Goal: Book appointment/travel/reservation

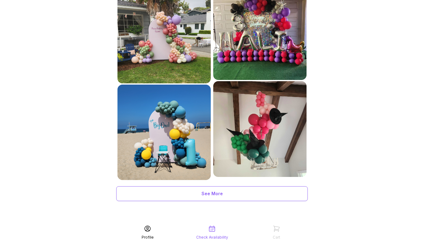
scroll to position [296, 0]
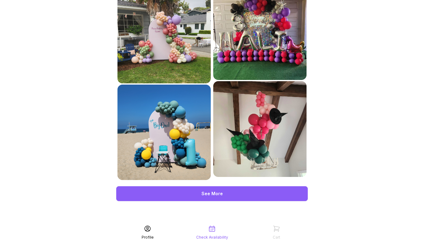
click at [207, 189] on div "See More" at bounding box center [211, 193] width 191 height 15
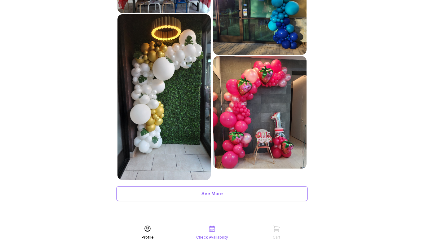
scroll to position [534, 0]
click at [211, 229] on icon at bounding box center [211, 228] width 7 height 7
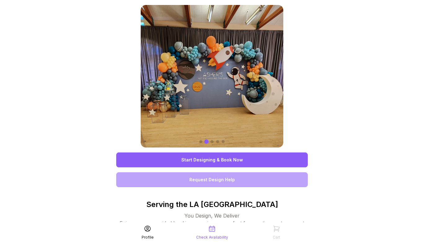
scroll to position [0, 0]
click at [220, 177] on link "Request Design Help" at bounding box center [211, 179] width 191 height 15
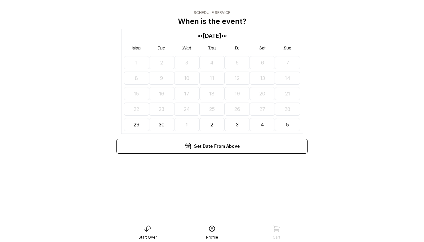
scroll to position [12, 0]
click at [144, 229] on icon at bounding box center [147, 228] width 7 height 7
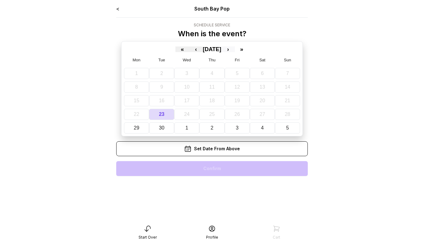
click at [235, 49] on button "›" at bounding box center [228, 49] width 14 height 6
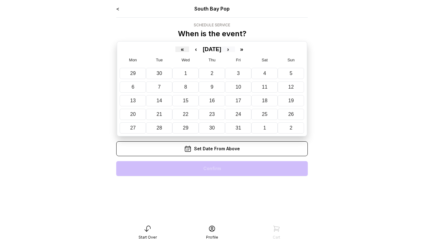
click at [235, 49] on button "›" at bounding box center [228, 49] width 14 height 6
click at [267, 97] on button "15" at bounding box center [265, 100] width 27 height 11
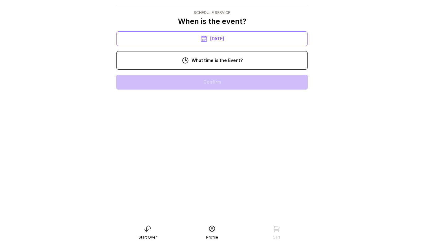
scroll to position [37, 0]
click at [227, 174] on div "3:00 pm" at bounding box center [211, 181] width 181 height 15
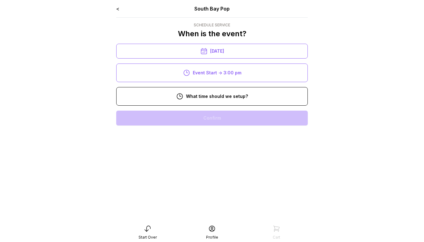
scroll to position [0, 0]
click at [153, 232] on div "Start Over" at bounding box center [147, 232] width 64 height 15
